Goal: Transaction & Acquisition: Purchase product/service

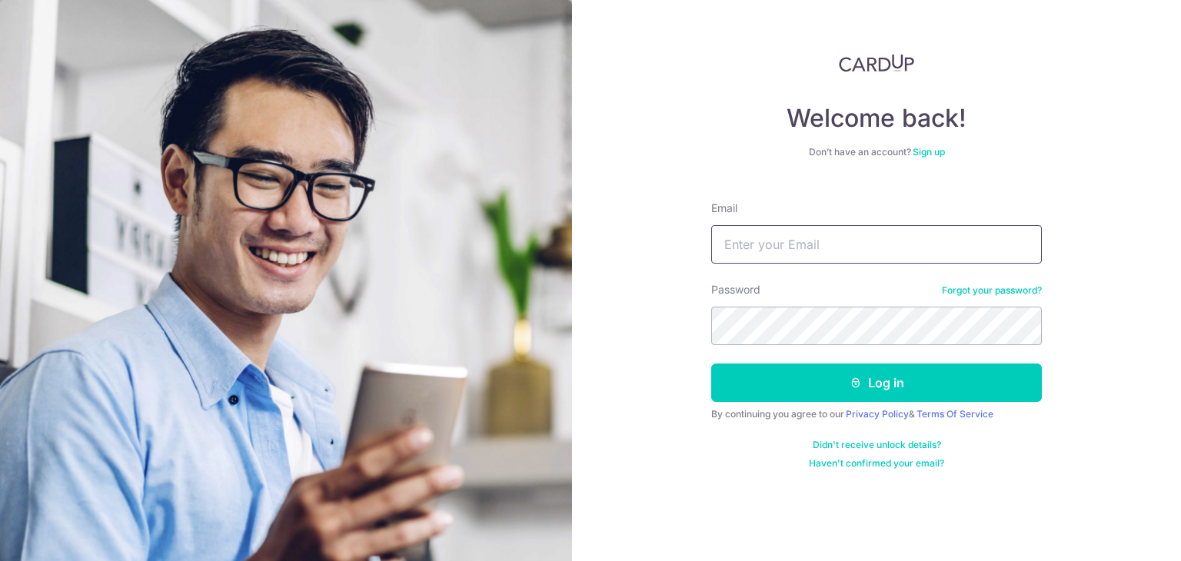
click at [782, 244] on input "Email" at bounding box center [876, 244] width 330 height 38
type input "almar5996@yahoo.com"
click at [711, 364] on button "Log in" at bounding box center [876, 383] width 330 height 38
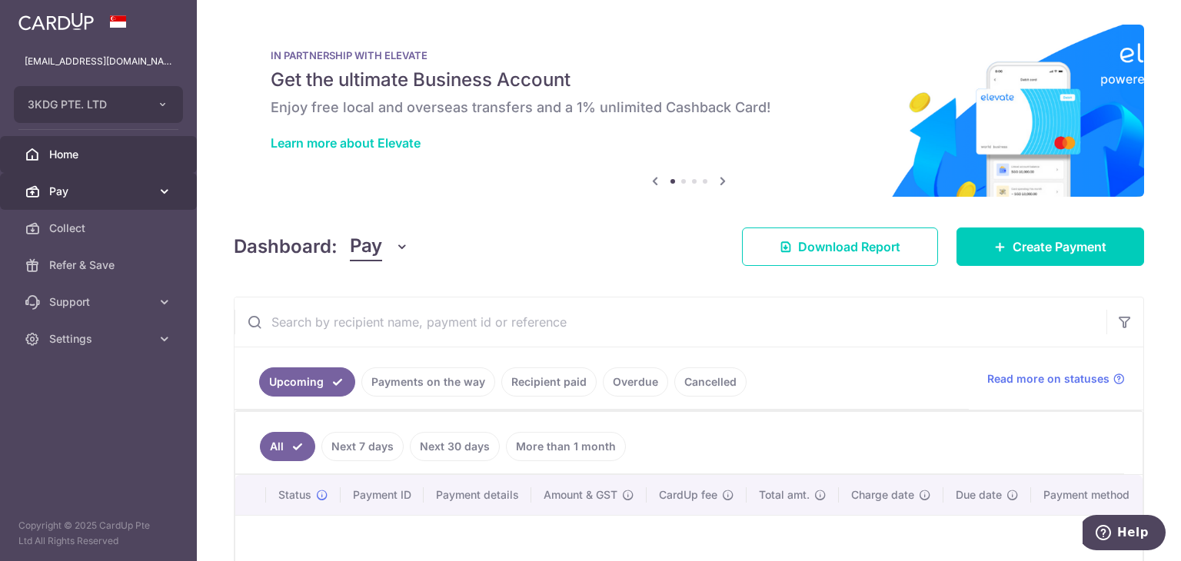
click at [78, 188] on span "Pay" at bounding box center [99, 191] width 101 height 15
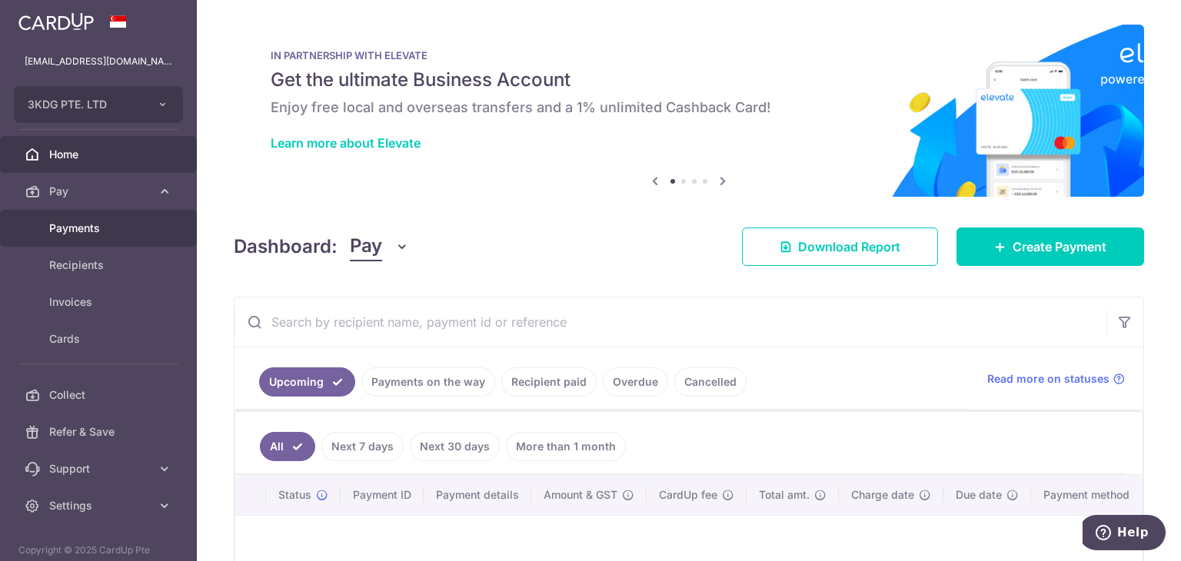
click at [71, 226] on span "Payments" at bounding box center [99, 228] width 101 height 15
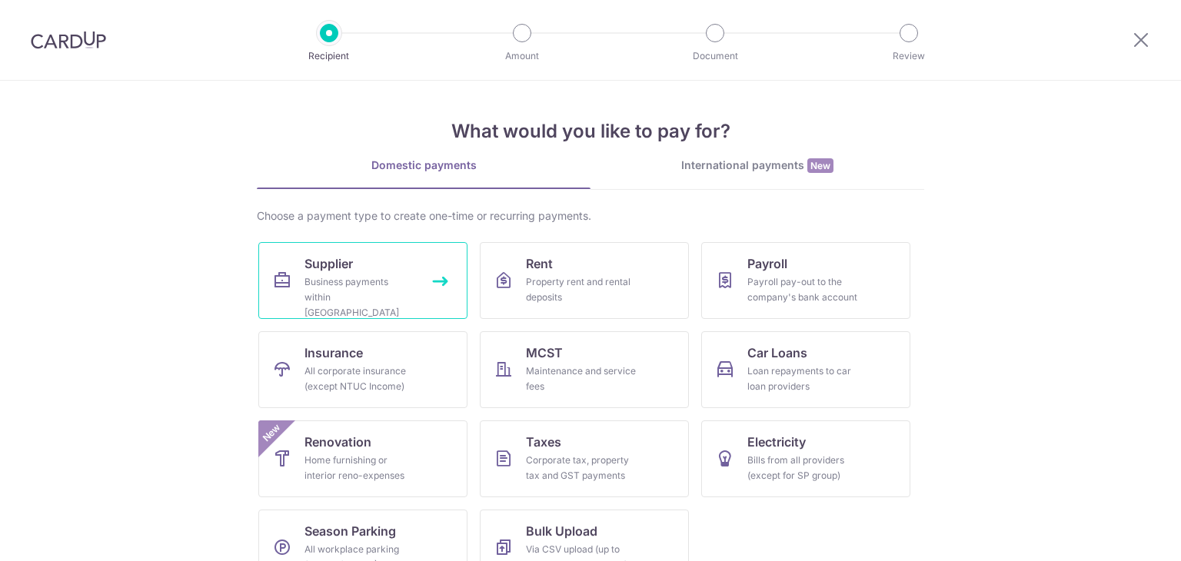
click at [341, 268] on span "Supplier" at bounding box center [328, 263] width 48 height 18
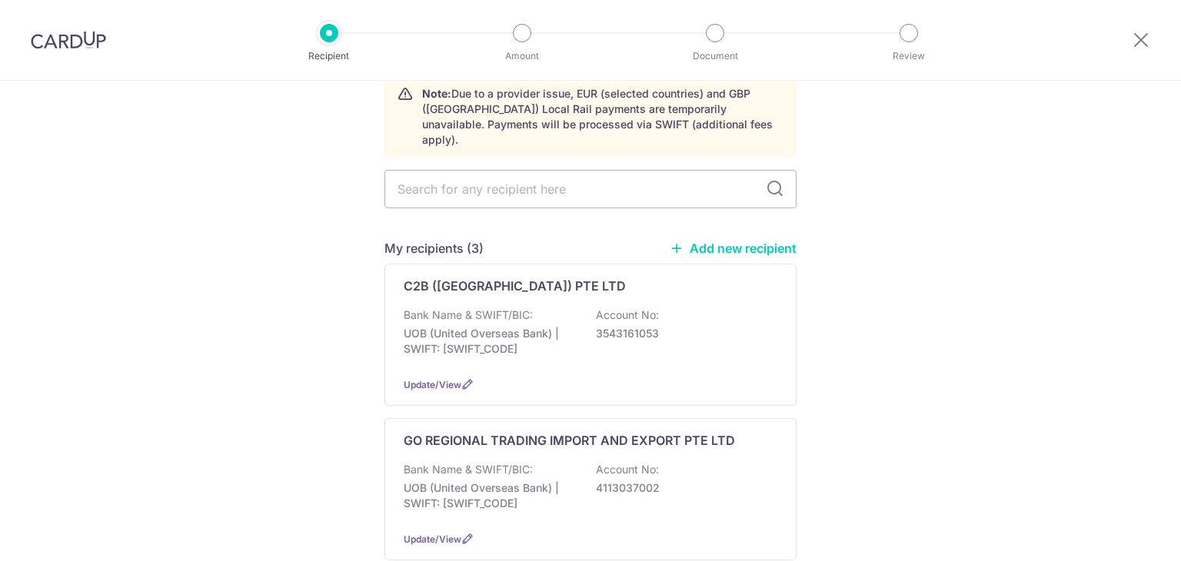
scroll to position [154, 0]
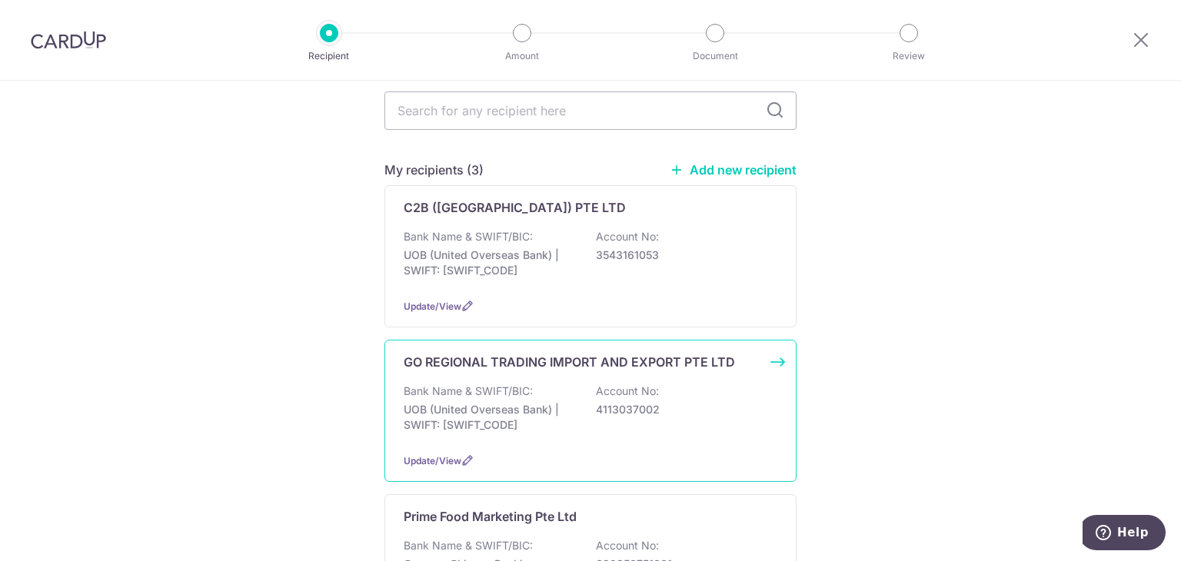
click at [541, 384] on div "Bank Name & SWIFT/BIC: UOB (United Overseas Bank) | SWIFT: [SWIFT_CODE] Account…" at bounding box center [590, 412] width 374 height 57
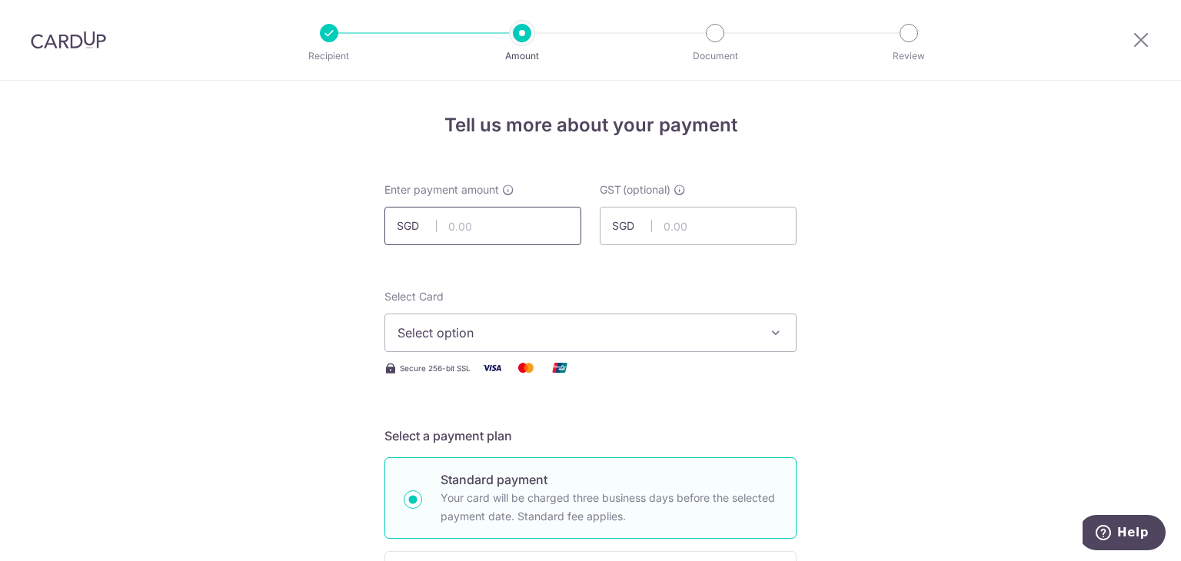
click at [536, 232] on input "text" at bounding box center [482, 226] width 197 height 38
type input "382.09"
click at [678, 222] on input "text" at bounding box center [697, 226] width 197 height 38
type input "34.39"
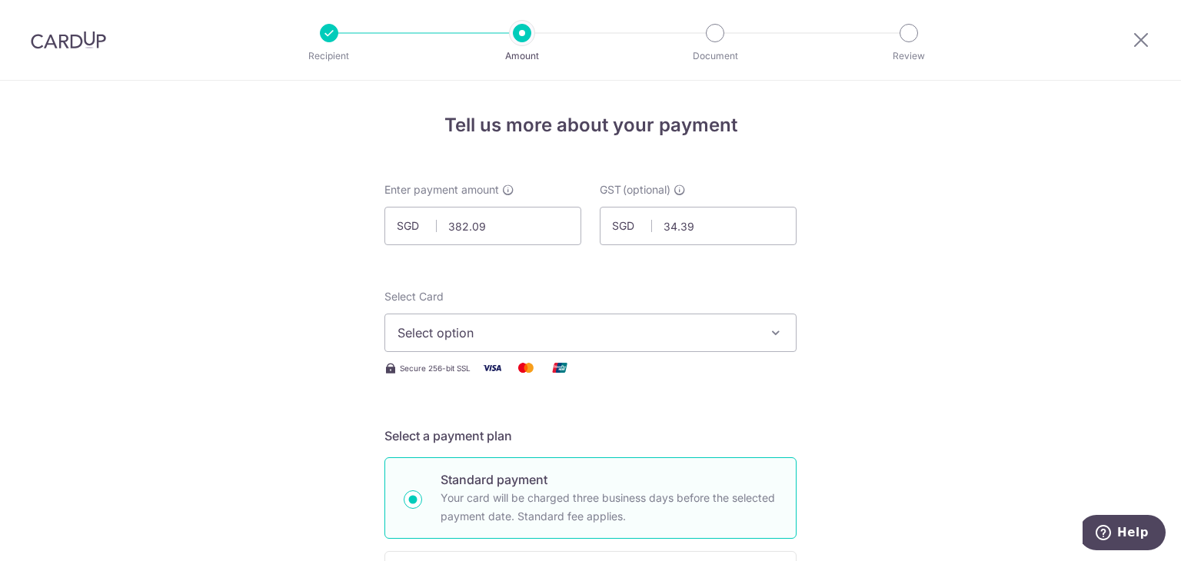
click at [722, 331] on span "Select option" at bounding box center [576, 333] width 358 height 18
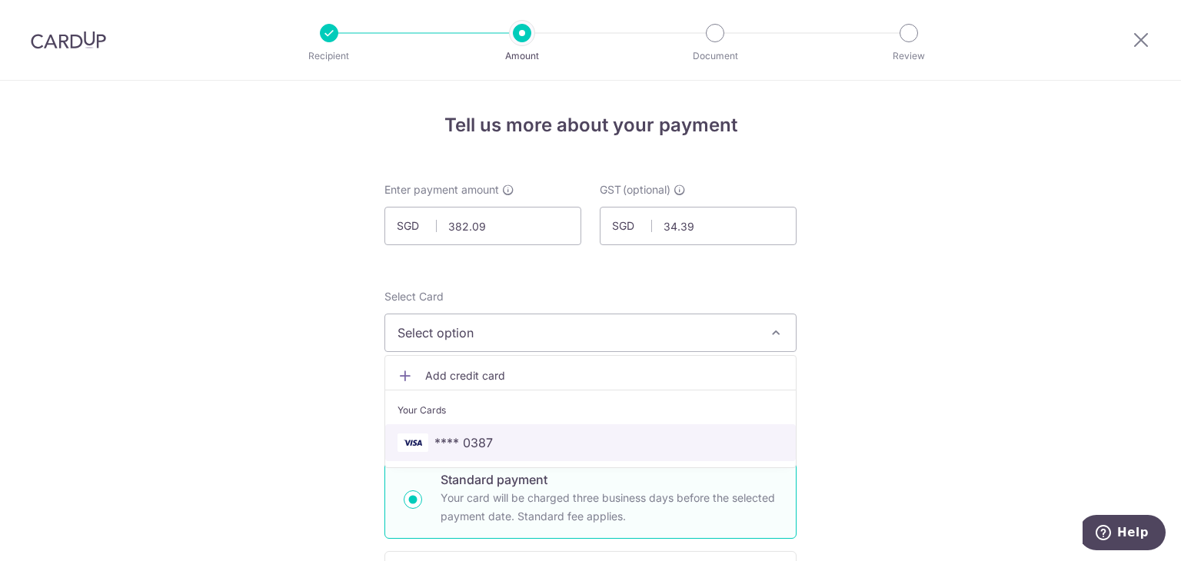
drag, startPoint x: 460, startPoint y: 438, endPoint x: 987, endPoint y: 333, distance: 537.7
click at [460, 438] on span "**** 0387" at bounding box center [463, 442] width 58 height 18
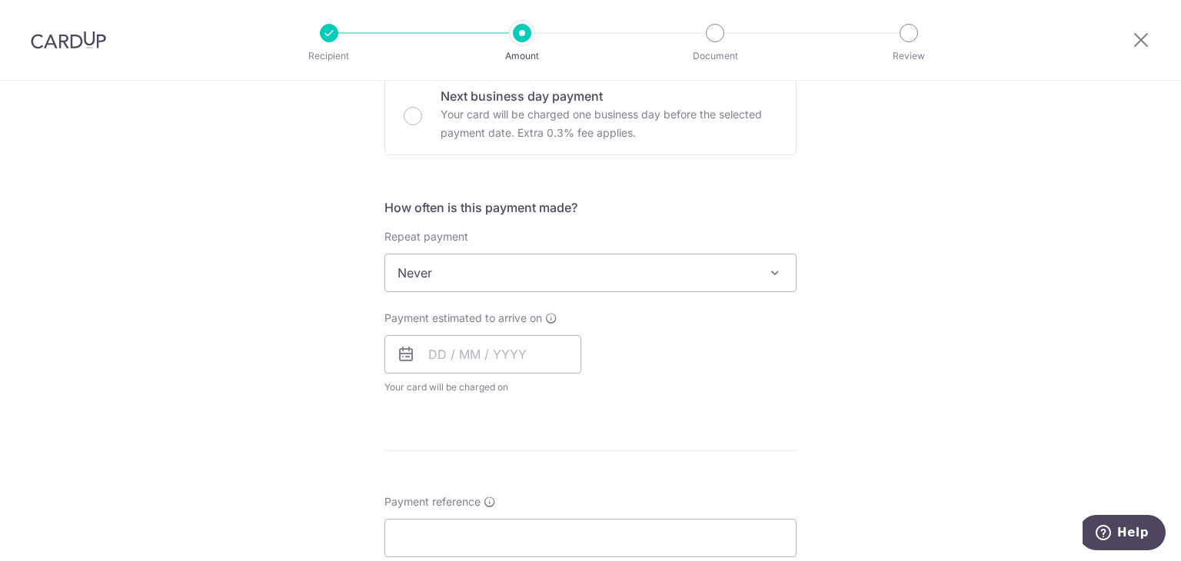
scroll to position [461, 0]
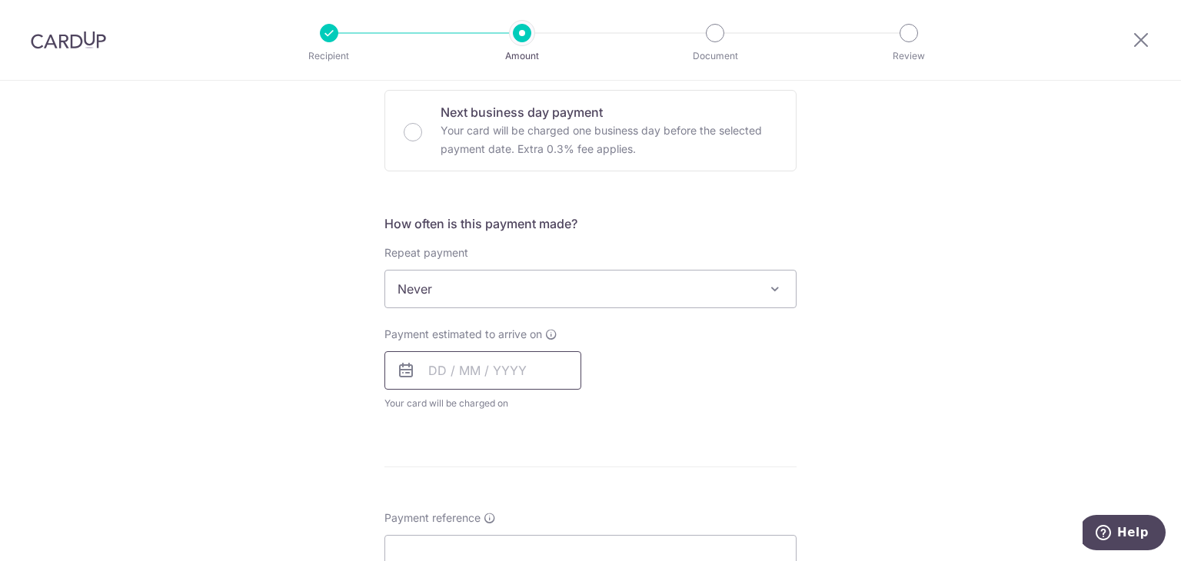
click at [433, 367] on input "text" at bounding box center [482, 370] width 197 height 38
click at [470, 542] on link "14" at bounding box center [477, 541] width 25 height 25
type input "[DATE]"
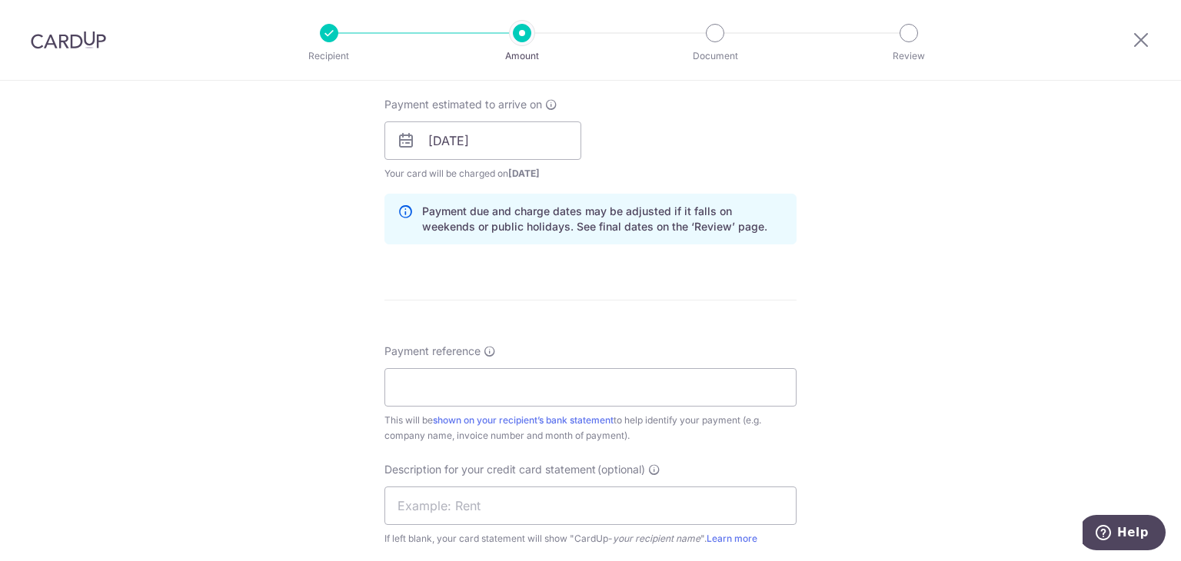
scroll to position [692, 0]
click at [493, 142] on input "[DATE]" at bounding box center [482, 140] width 197 height 38
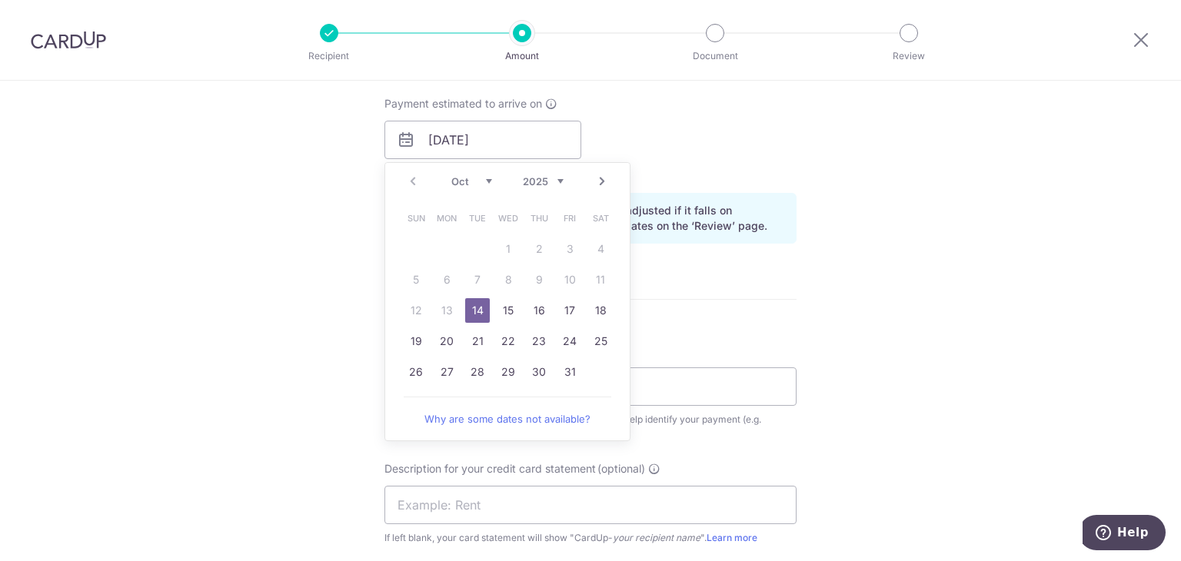
click at [473, 307] on link "14" at bounding box center [477, 310] width 25 height 25
click at [1038, 317] on div "Tell us more about your payment Enter payment amount SGD 382.09 382.09 GST (opt…" at bounding box center [590, 167] width 1181 height 1556
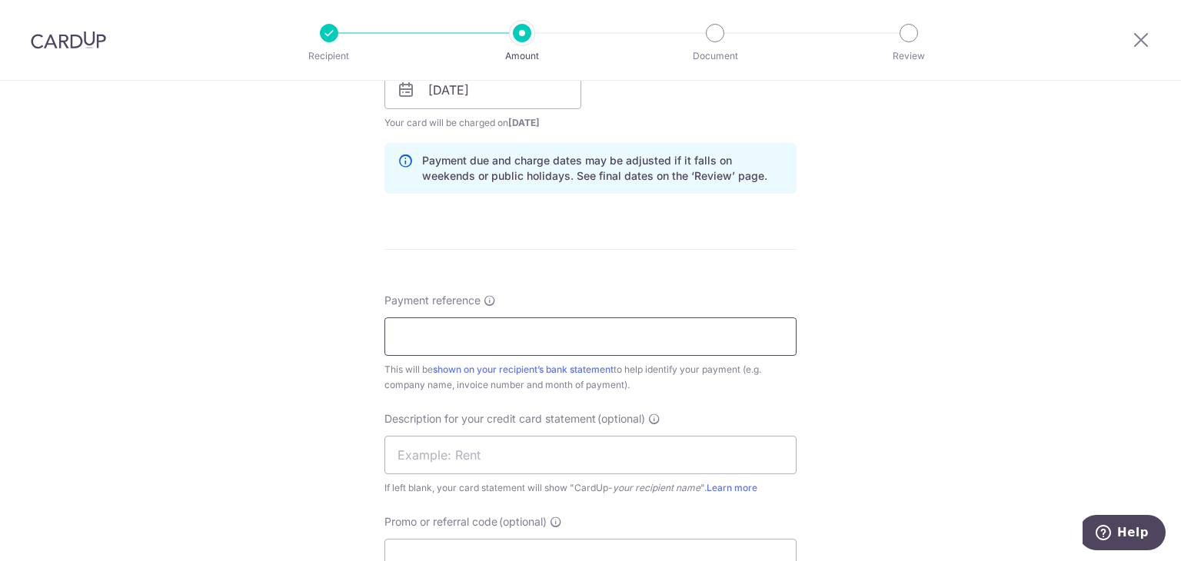
scroll to position [769, 0]
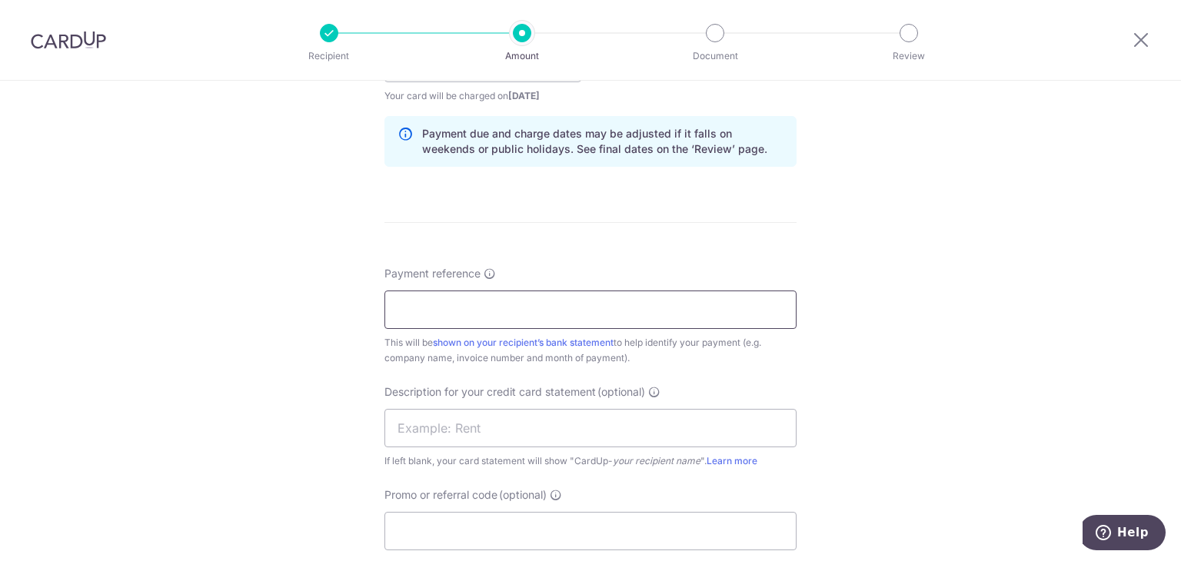
click at [477, 308] on input "Payment reference" at bounding box center [590, 310] width 412 height 38
paste input "446930"
type input "3KDG INV 446930 446931"
click at [1078, 385] on div "Tell us more about your payment Enter payment amount SGD 382.09 382.09 GST (opt…" at bounding box center [590, 90] width 1181 height 1556
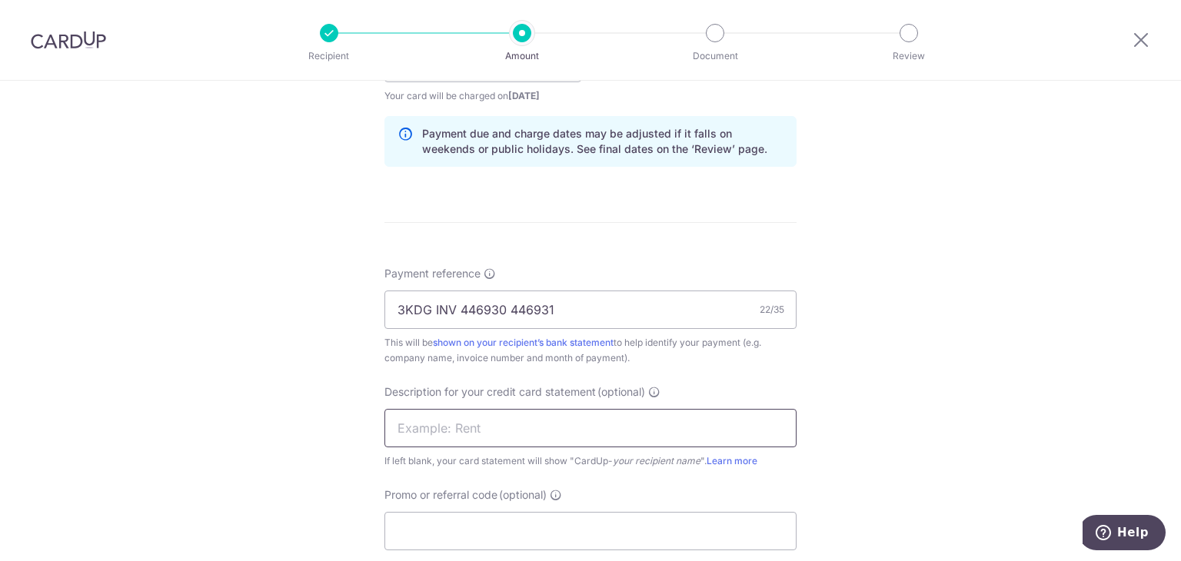
click at [475, 423] on input "text" at bounding box center [590, 428] width 412 height 38
type input "GOR"
click at [938, 408] on div "Tell us more about your payment Enter payment amount SGD 382.09 382.09 GST (opt…" at bounding box center [590, 90] width 1181 height 1556
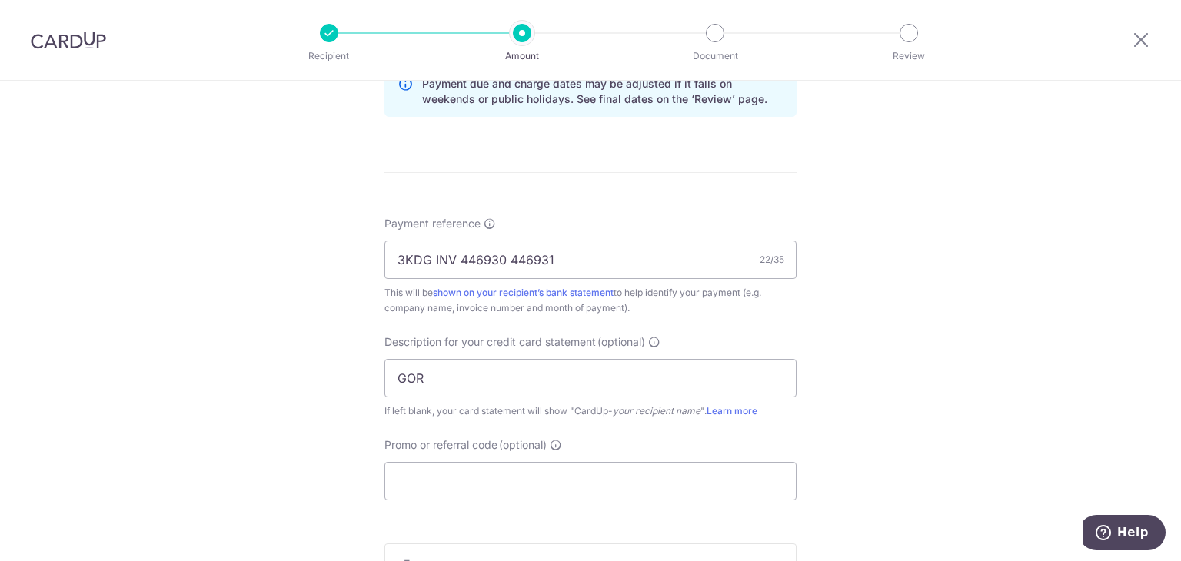
scroll to position [845, 0]
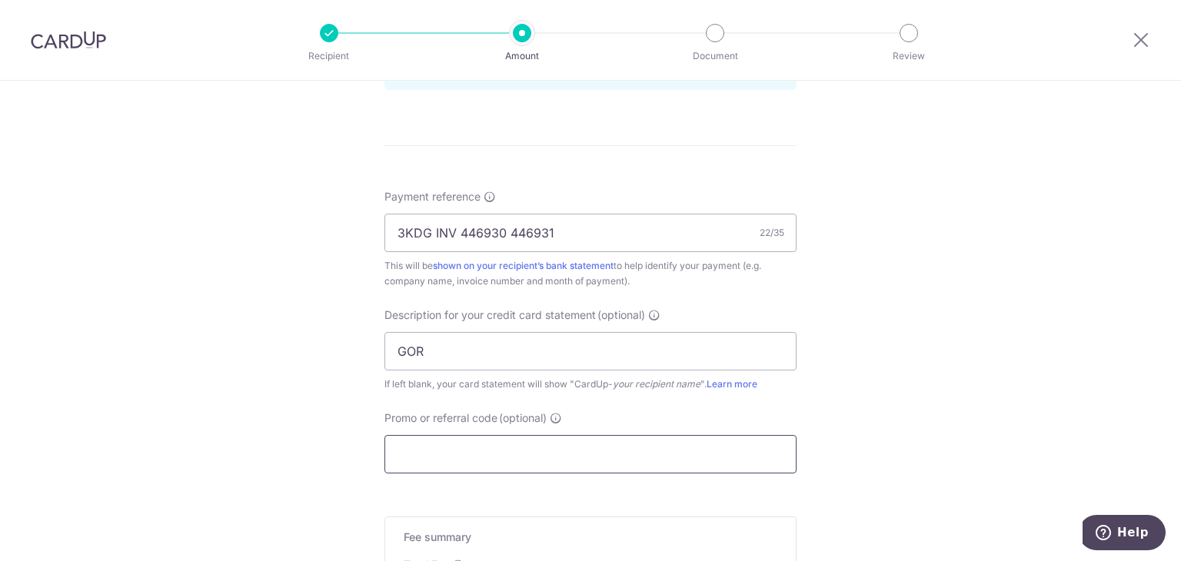
click at [453, 446] on input "Promo or referral code (optional)" at bounding box center [590, 454] width 412 height 38
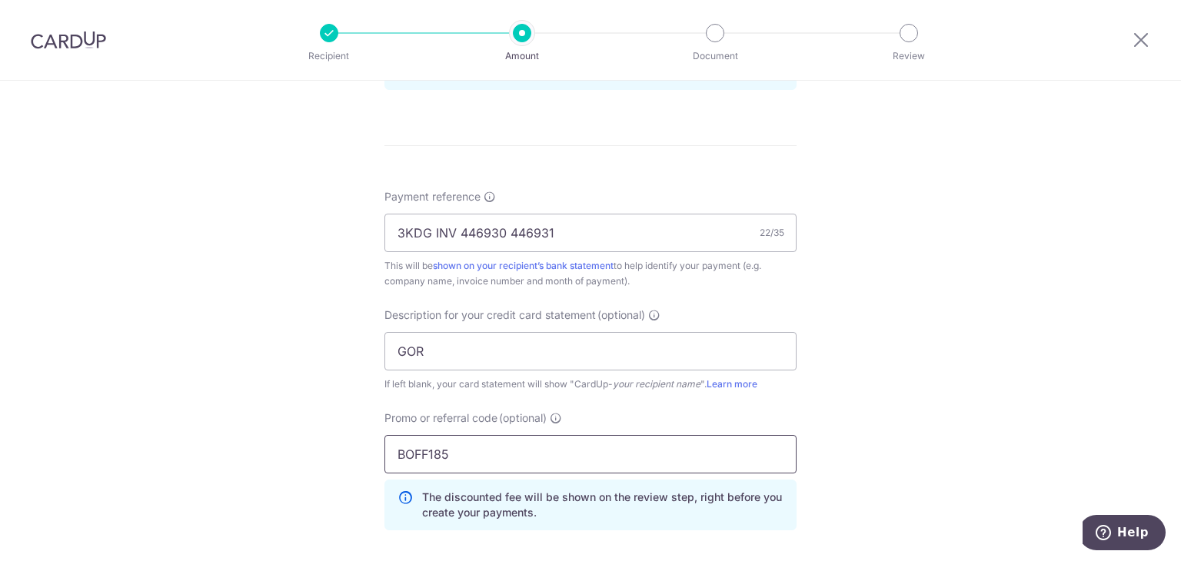
type input "BOFF185"
click at [888, 371] on div "Tell us more about your payment Enter payment amount SGD 382.09 382.09 GST (opt…" at bounding box center [590, 48] width 1181 height 1626
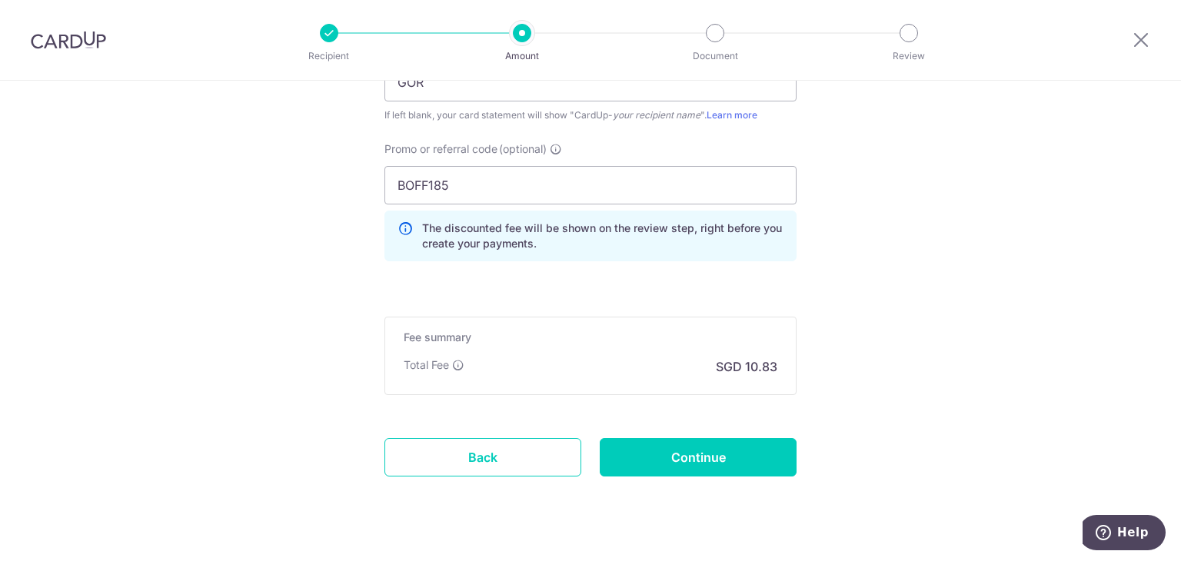
scroll to position [1143, 0]
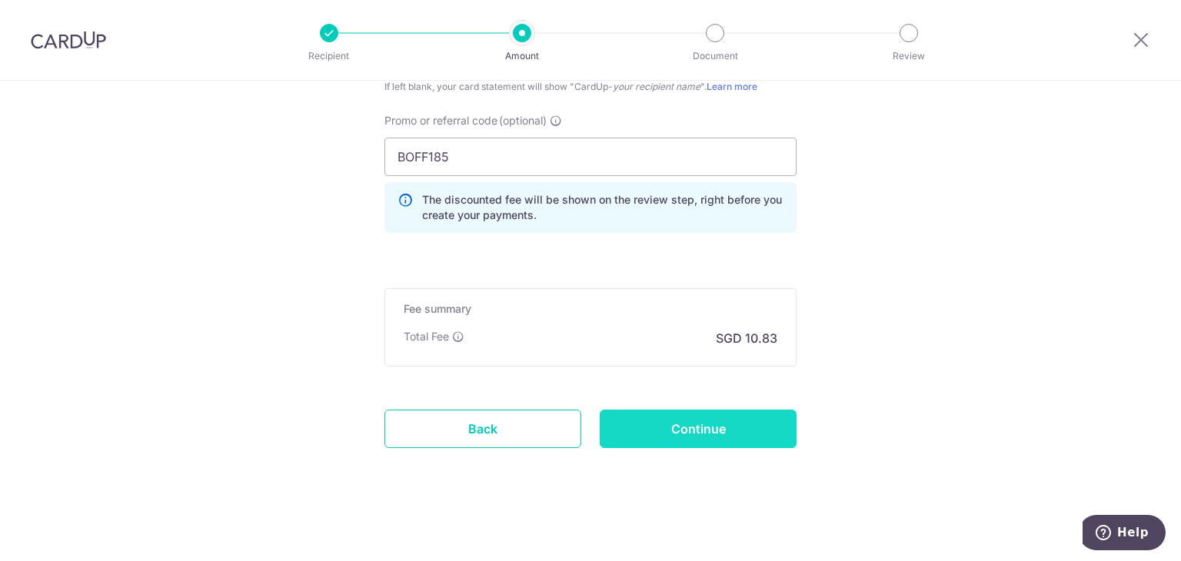
click at [726, 432] on input "Continue" at bounding box center [697, 429] width 197 height 38
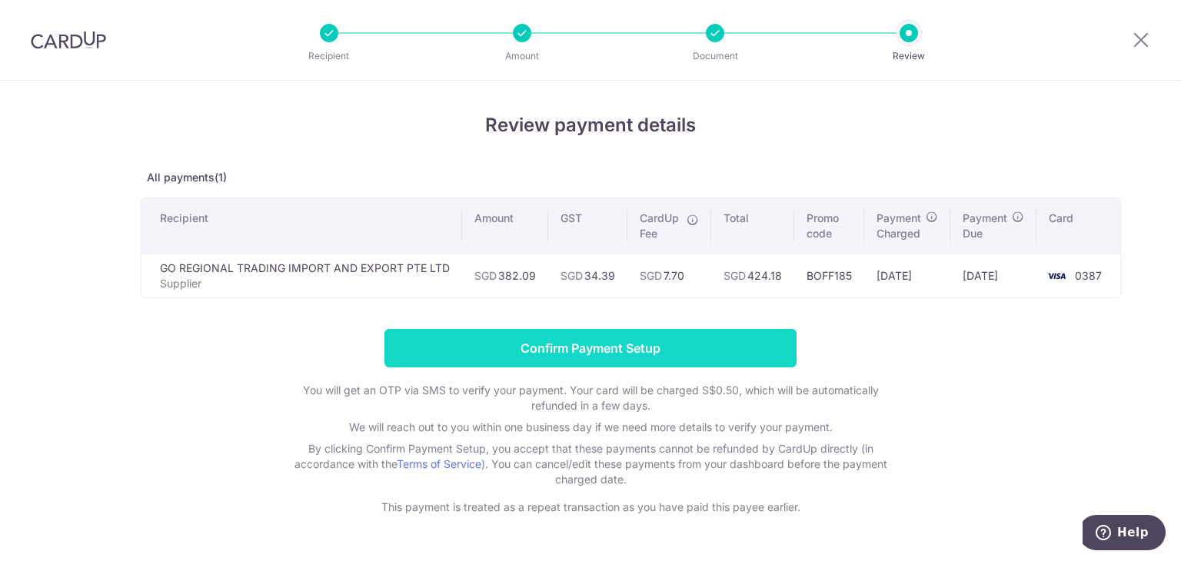
click at [657, 345] on input "Confirm Payment Setup" at bounding box center [590, 348] width 412 height 38
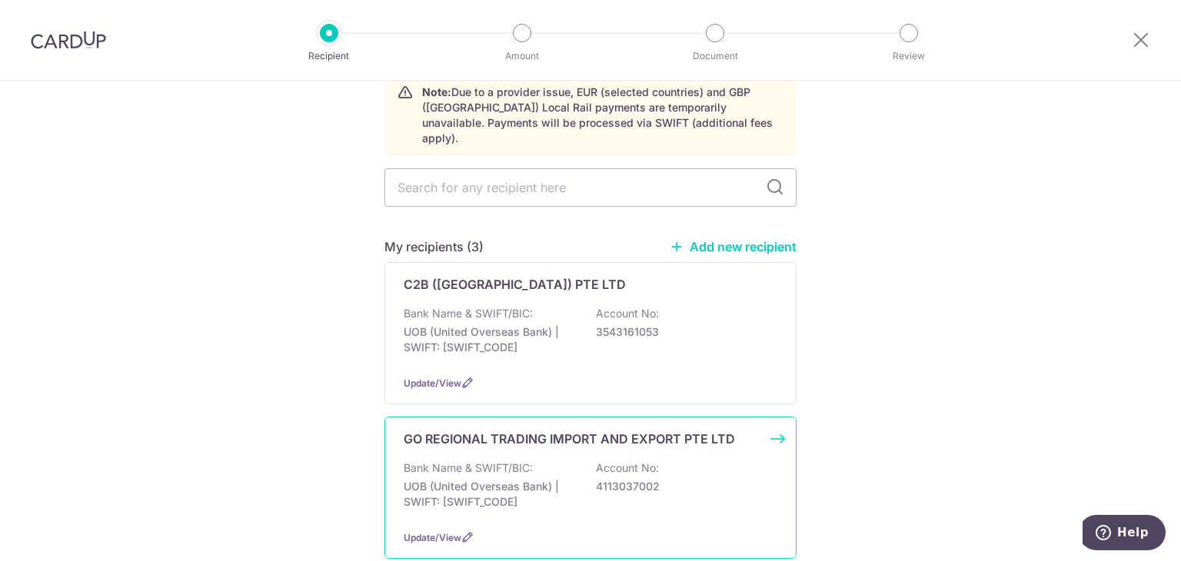
click at [489, 430] on p "GO REGIONAL TRADING IMPORT AND EXPORT PTE LTD" at bounding box center [568, 439] width 331 height 18
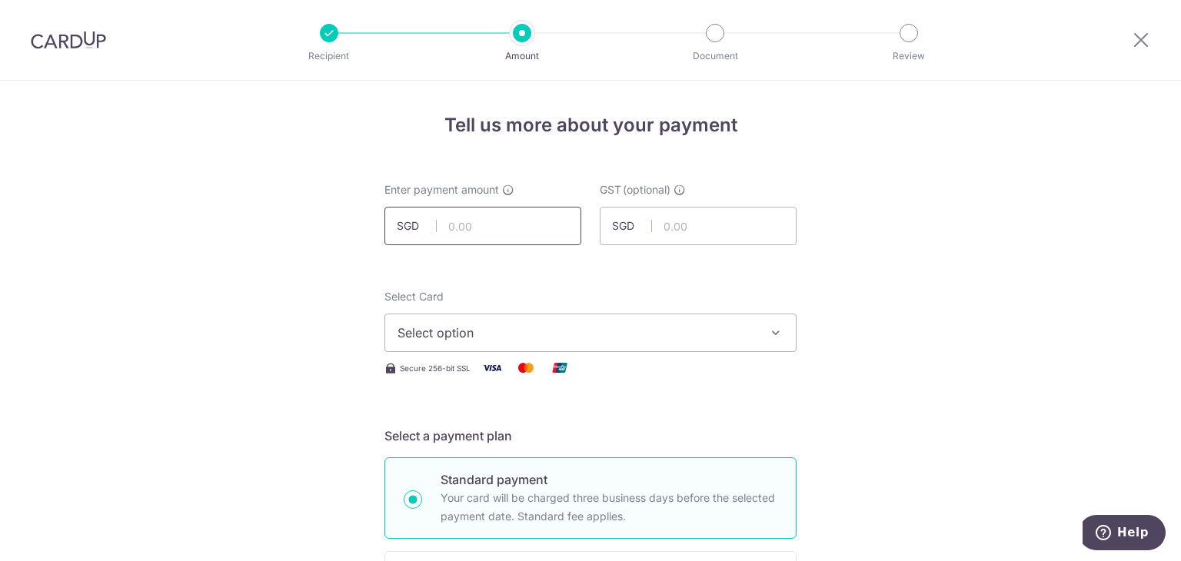
click at [475, 219] on input "text" at bounding box center [482, 226] width 197 height 38
type input "296.75"
click at [696, 225] on input "text" at bounding box center [697, 226] width 197 height 38
type input "26.71"
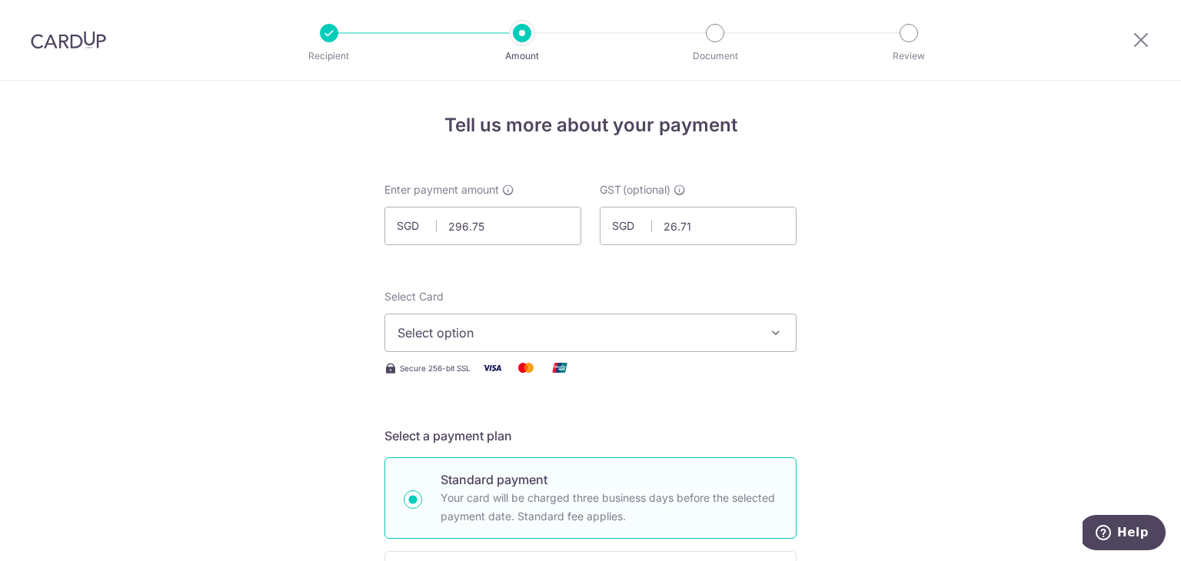
click at [722, 327] on span "Select option" at bounding box center [576, 333] width 358 height 18
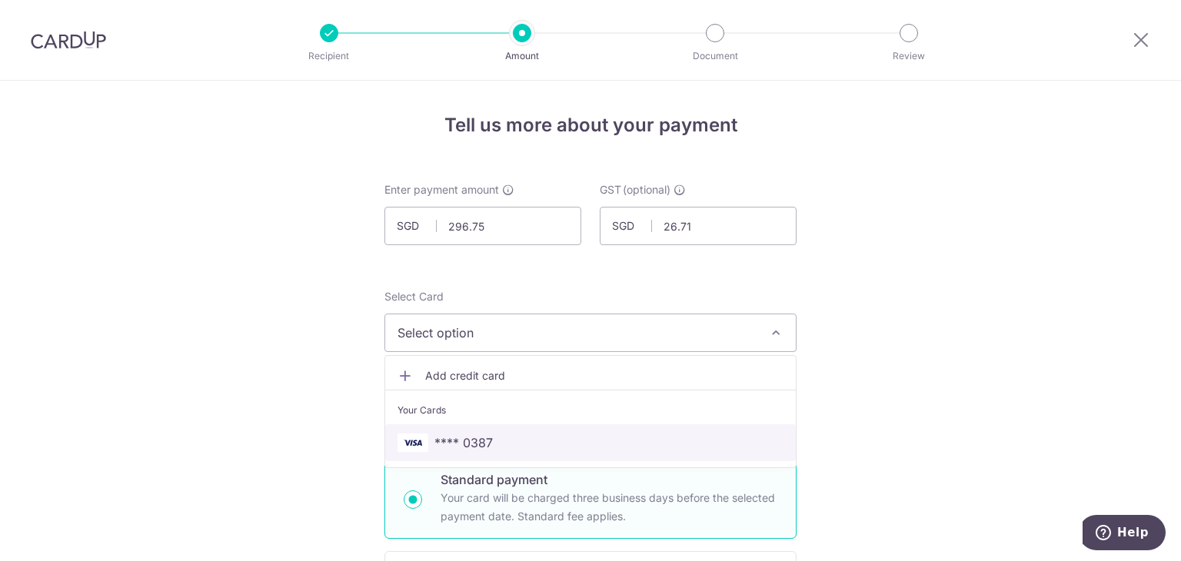
click at [460, 440] on span "**** 0387" at bounding box center [463, 442] width 58 height 18
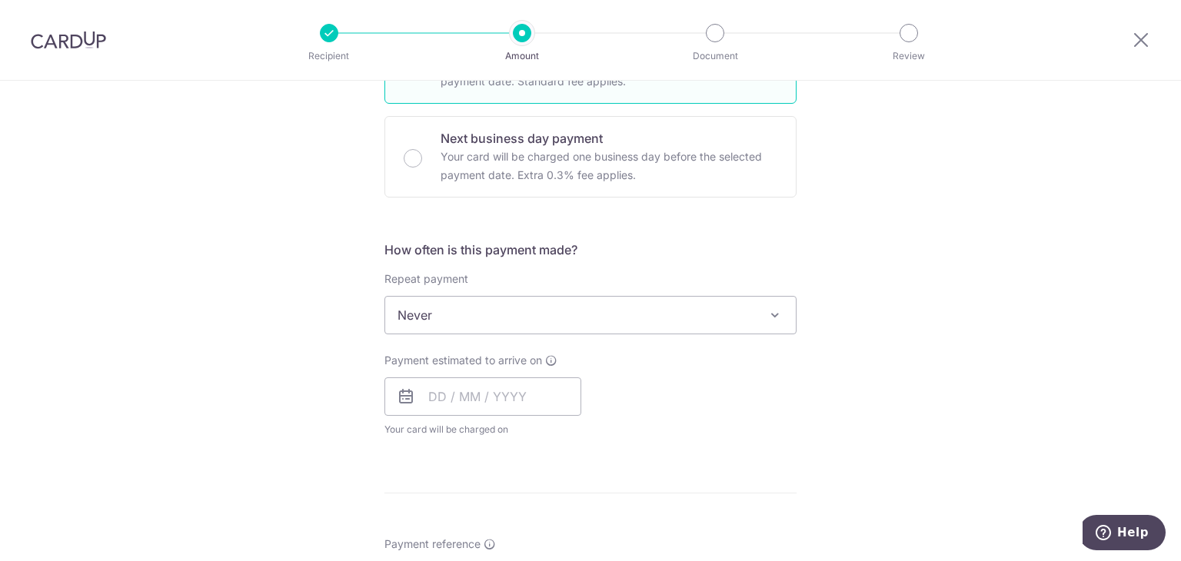
scroll to position [461, 0]
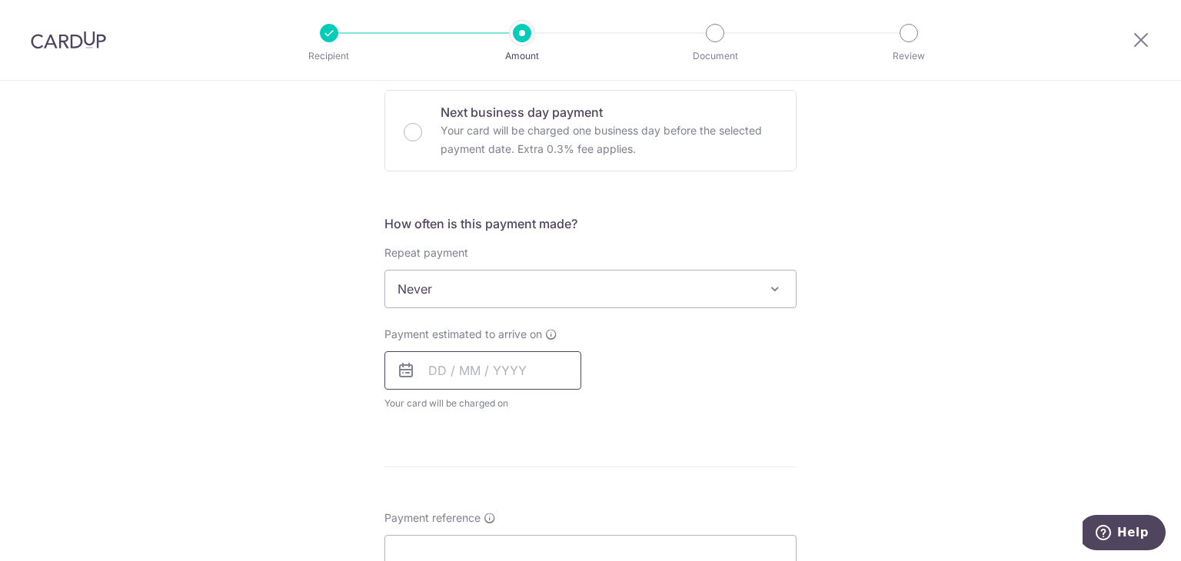
click at [443, 376] on input "text" at bounding box center [482, 370] width 197 height 38
click at [473, 533] on link "14" at bounding box center [477, 541] width 25 height 25
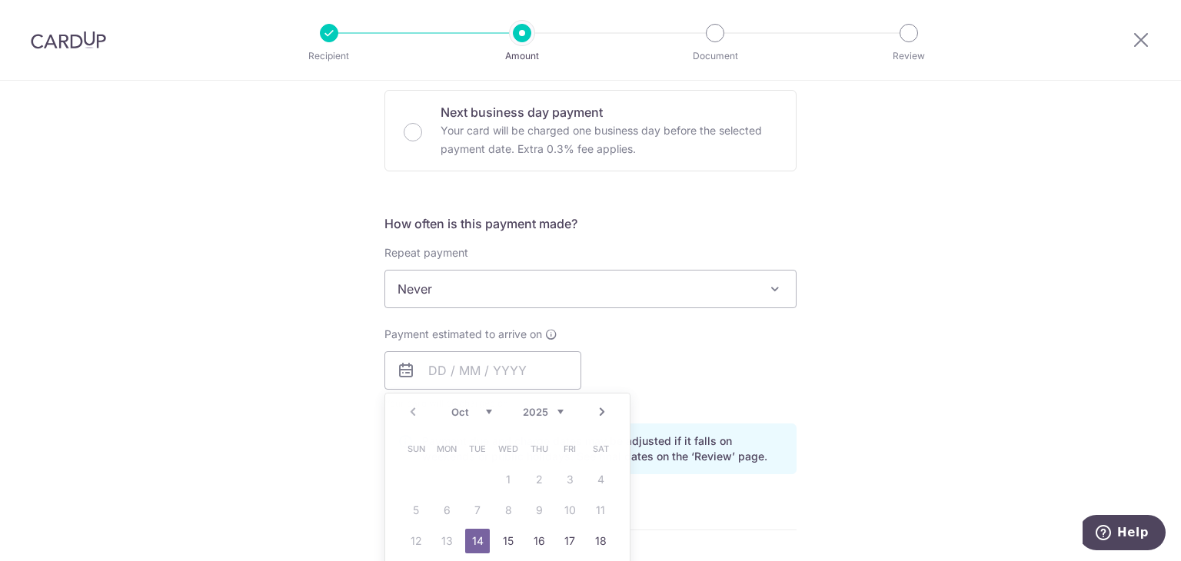
type input "14/10/2025"
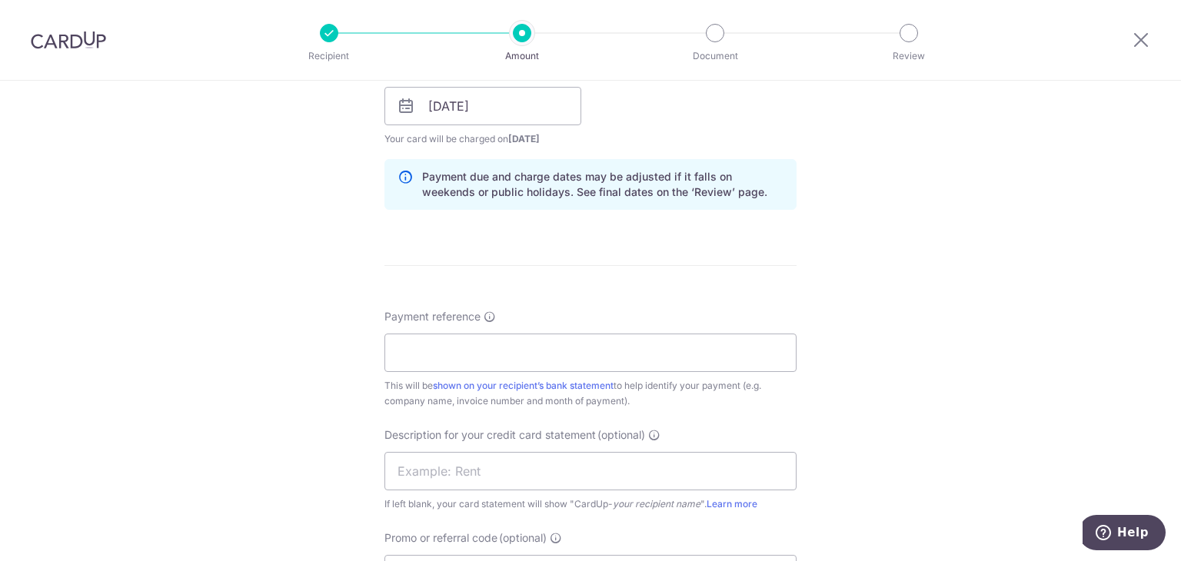
scroll to position [692, 0]
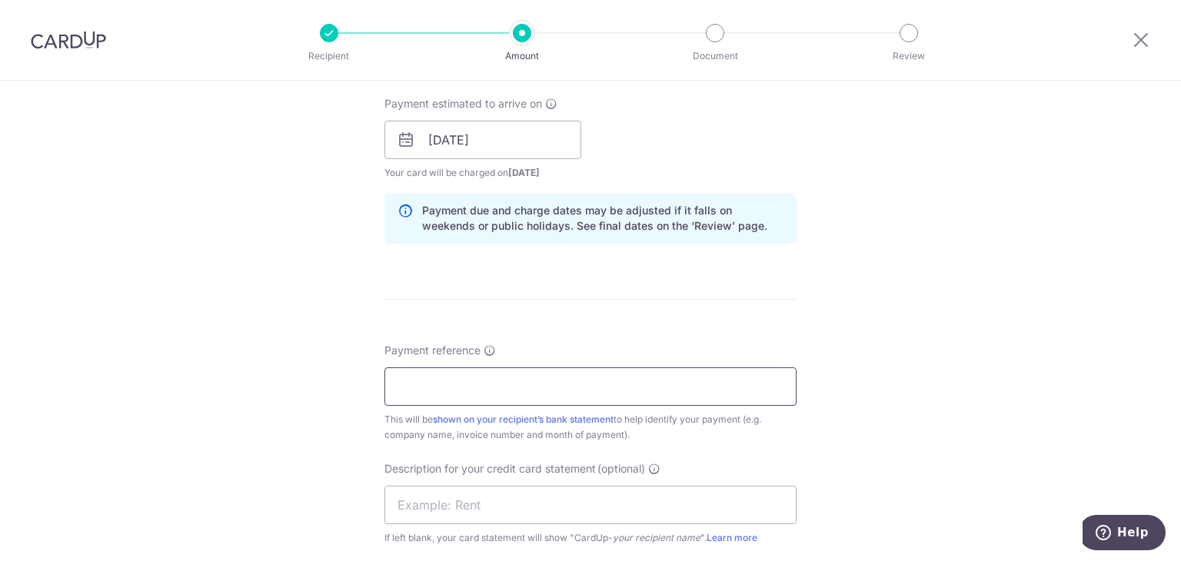
click at [449, 389] on input "Payment reference" at bounding box center [590, 386] width 412 height 38
click at [560, 389] on input "3KDG INV" at bounding box center [590, 386] width 412 height 38
paste input "89777"
type input "3KDG INV 89777 89778"
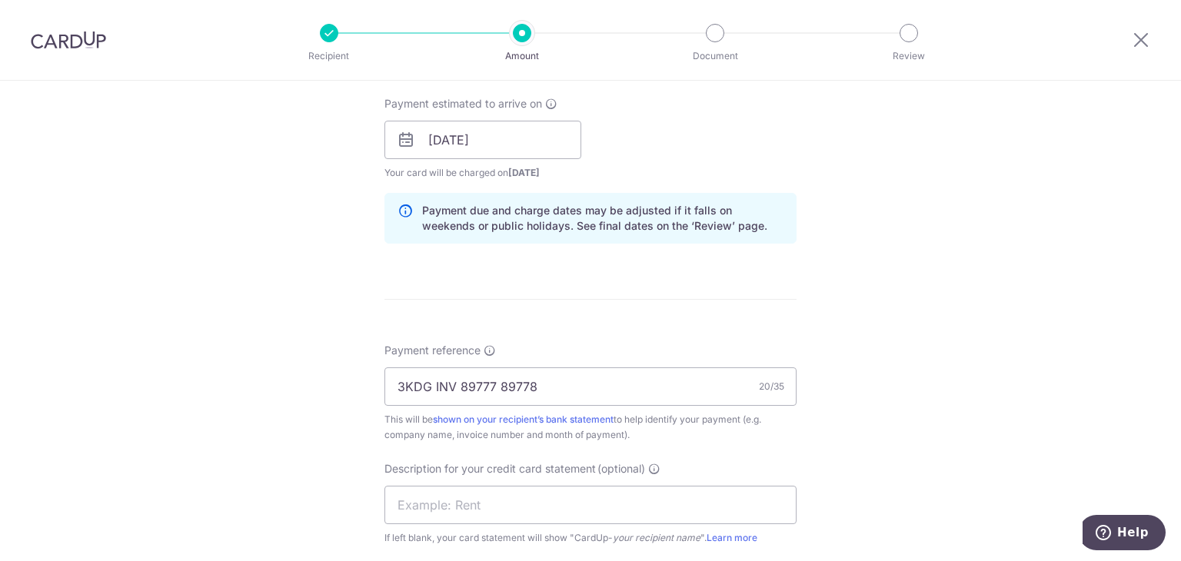
click at [890, 377] on div "Tell us more about your payment Enter payment amount SGD 296.75 296.75 GST (opt…" at bounding box center [590, 167] width 1181 height 1556
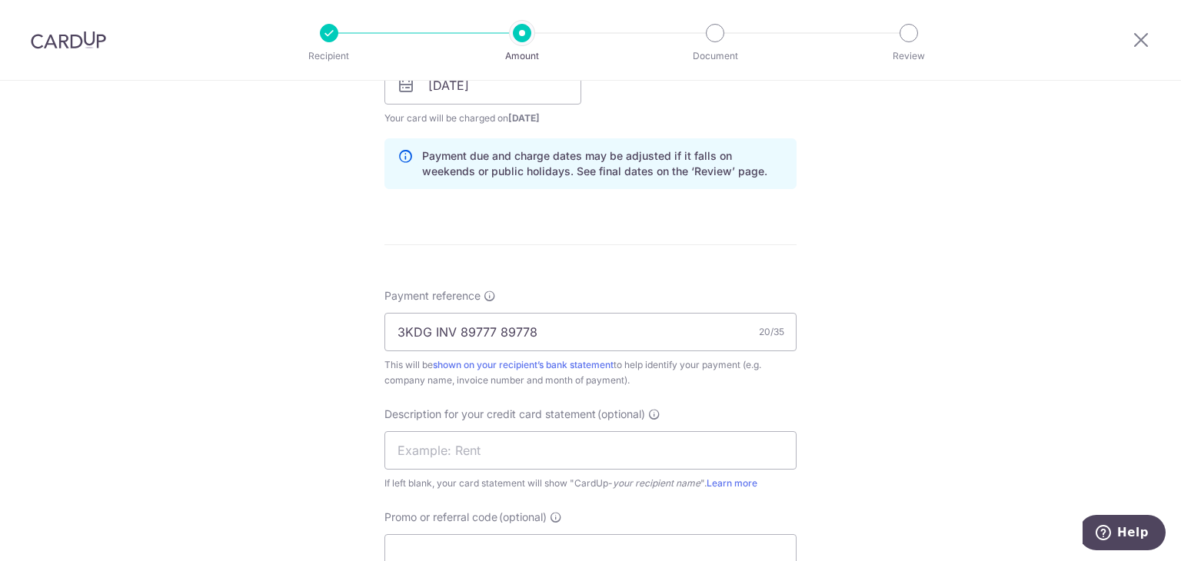
scroll to position [845, 0]
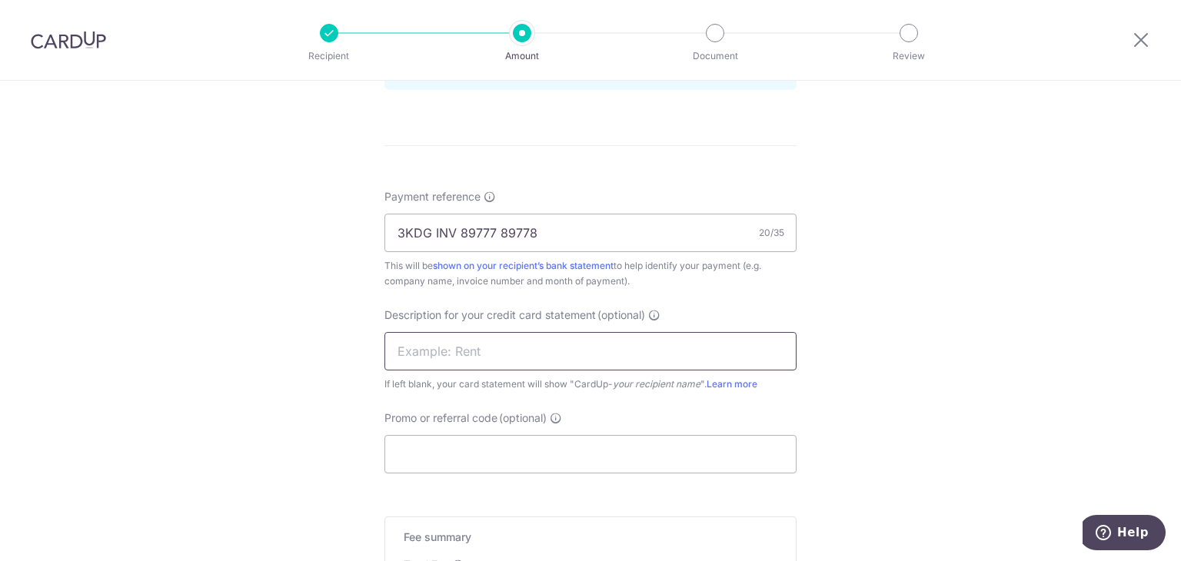
click at [507, 342] on input "text" at bounding box center [590, 351] width 412 height 38
type input "GOR"
click at [928, 317] on div "Tell us more about your payment Enter payment amount SGD 296.75 296.75 GST (opt…" at bounding box center [590, 13] width 1181 height 1556
click at [544, 450] on input "Promo or referral code (optional)" at bounding box center [590, 454] width 412 height 38
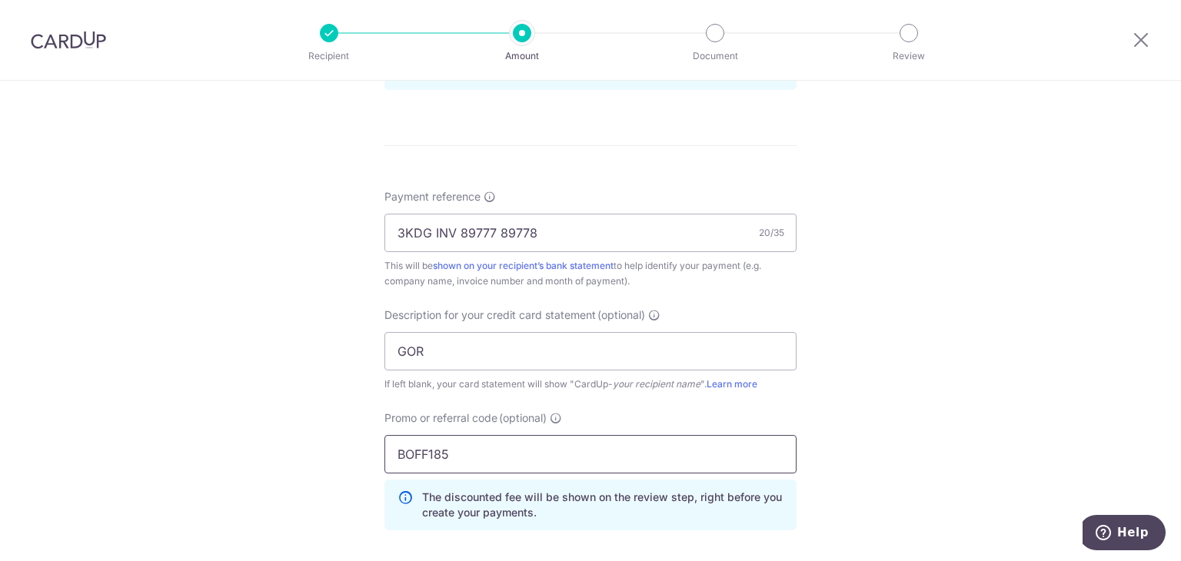
type input "BOFF185"
click at [867, 354] on div "Tell us more about your payment Enter payment amount SGD 296.75 296.75 GST (opt…" at bounding box center [590, 48] width 1181 height 1626
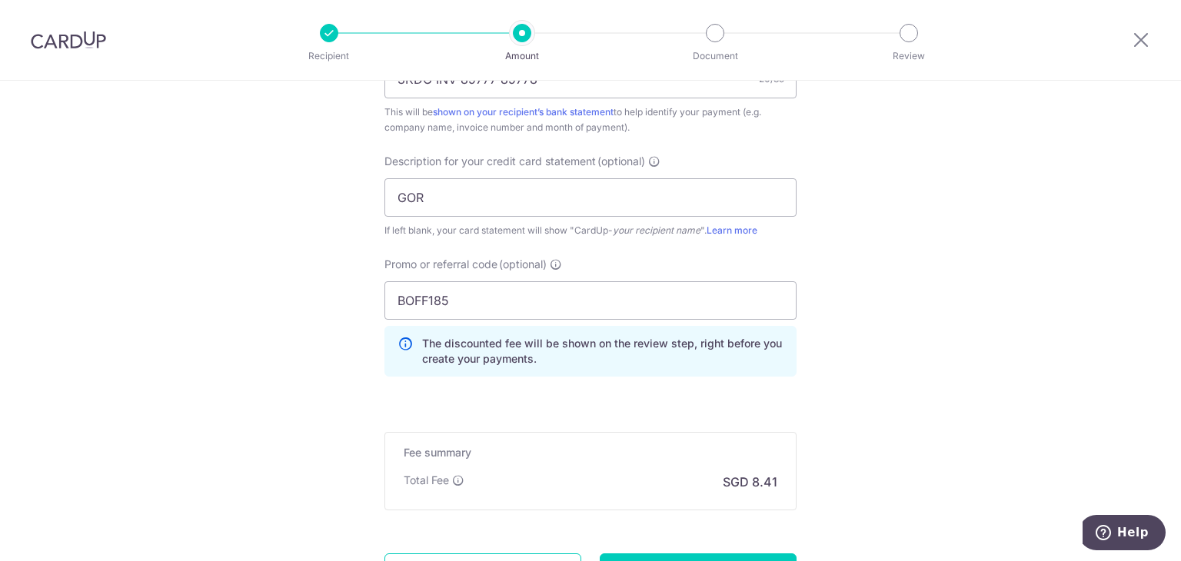
scroll to position [1076, 0]
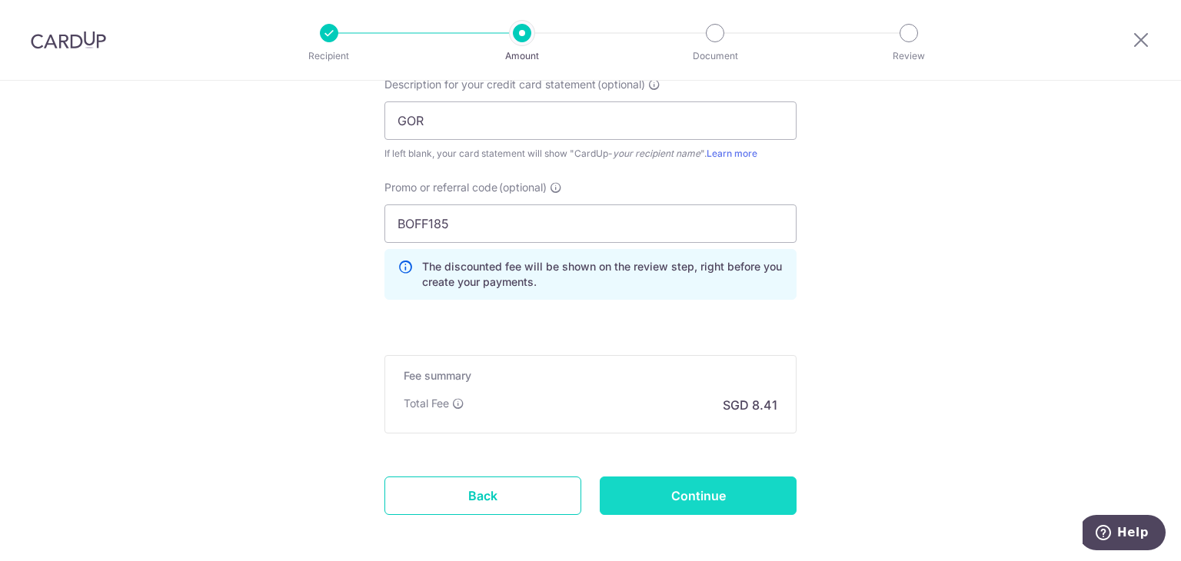
click at [701, 485] on input "Continue" at bounding box center [697, 496] width 197 height 38
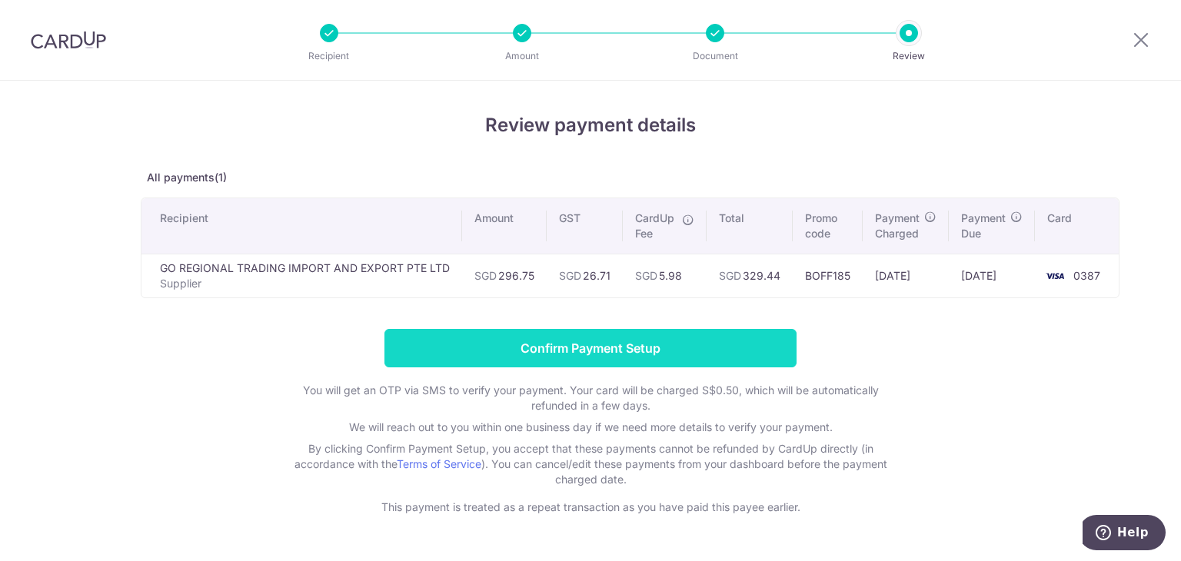
click at [630, 350] on input "Confirm Payment Setup" at bounding box center [590, 348] width 412 height 38
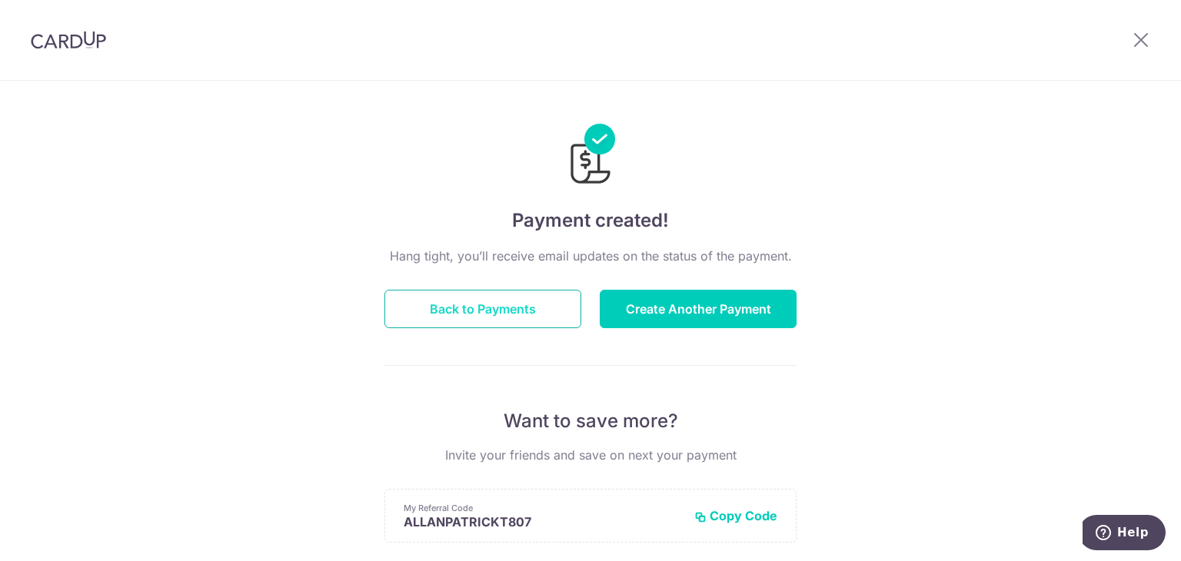
click at [488, 304] on button "Back to Payments" at bounding box center [482, 309] width 197 height 38
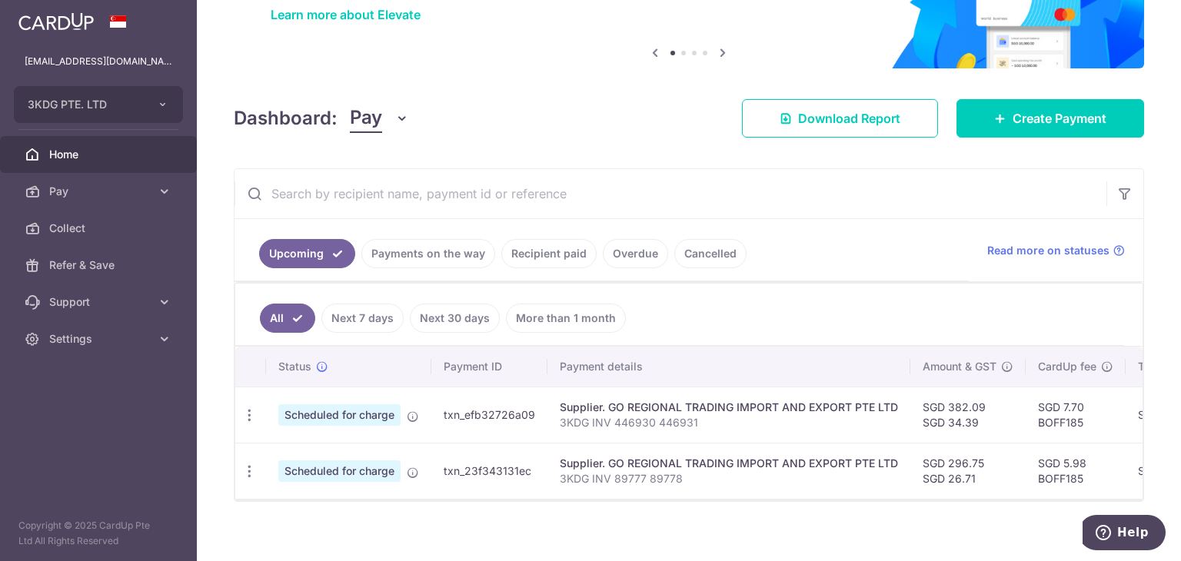
scroll to position [147, 0]
